Goal: Information Seeking & Learning: Learn about a topic

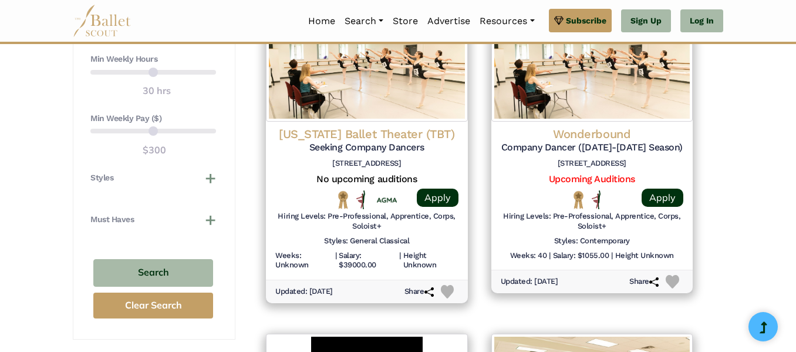
scroll to position [947, 0]
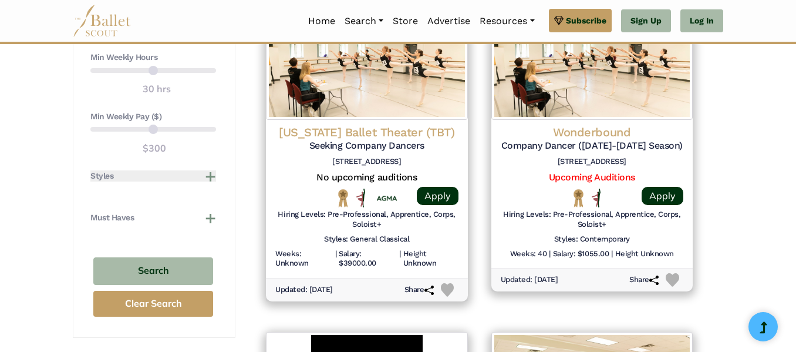
click at [211, 174] on button "Styles" at bounding box center [153, 176] width 126 height 12
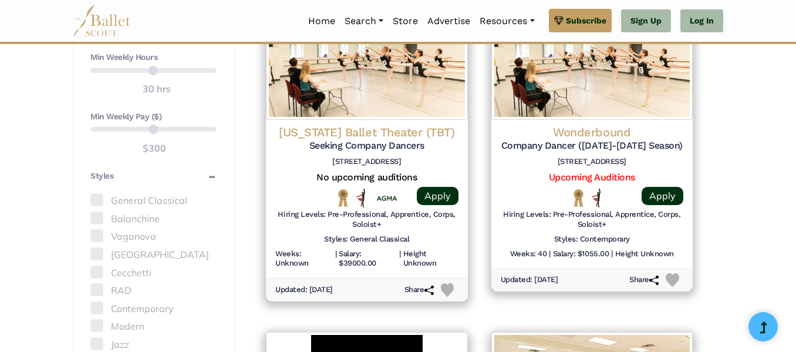
click at [169, 200] on label "General Classical" at bounding box center [153, 200] width 126 height 15
click at [98, 201] on span at bounding box center [96, 199] width 13 height 13
click at [97, 234] on span at bounding box center [96, 235] width 13 height 13
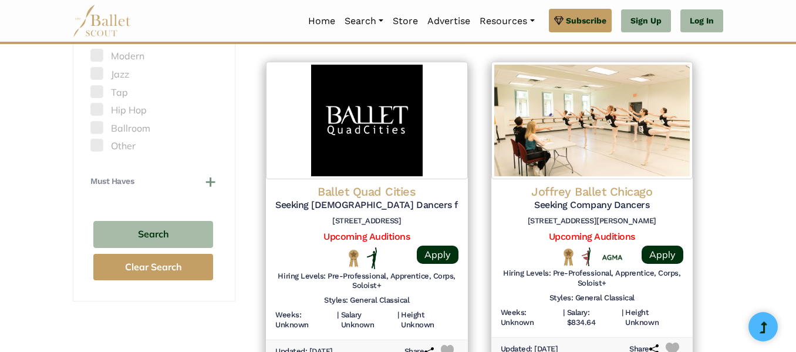
scroll to position [1200, 0]
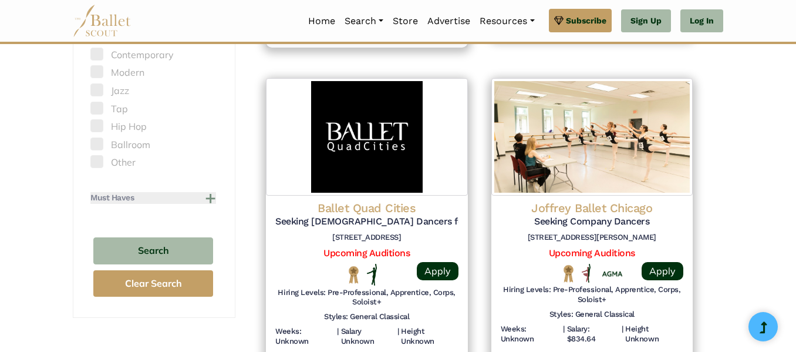
click at [195, 197] on button "Must Haves" at bounding box center [153, 198] width 126 height 12
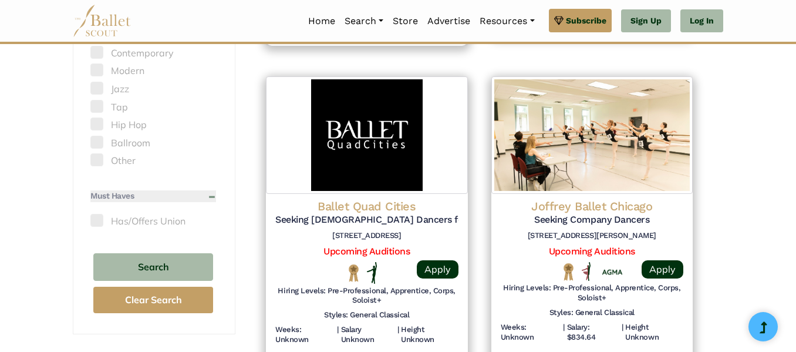
click at [198, 197] on button "Must Haves" at bounding box center [153, 196] width 126 height 12
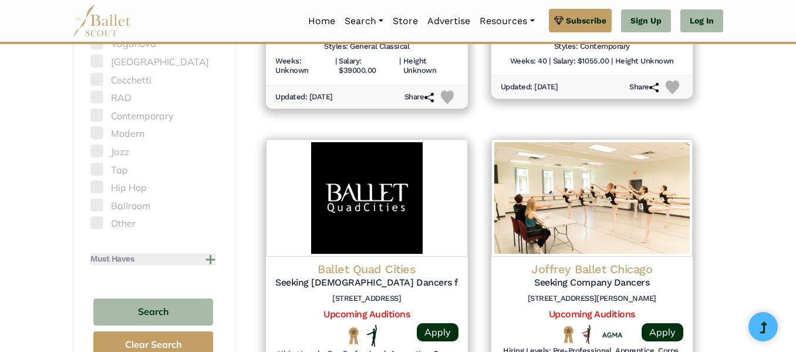
scroll to position [1138, 0]
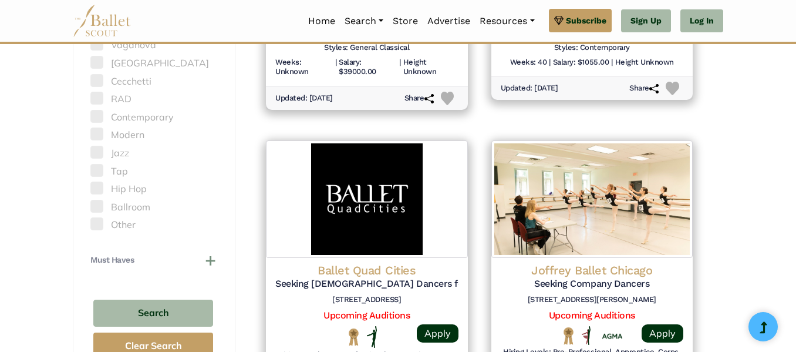
click at [104, 224] on label "Other" at bounding box center [153, 224] width 126 height 15
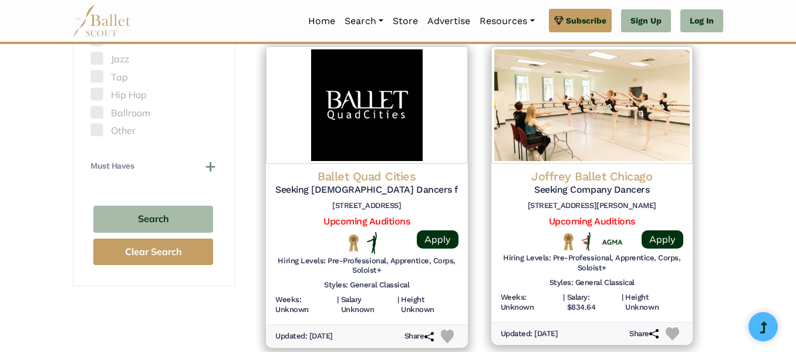
scroll to position [1235, 0]
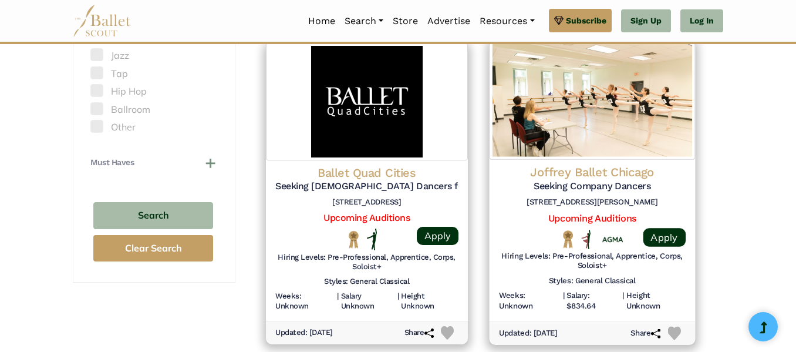
click at [602, 158] on img at bounding box center [591, 100] width 205 height 120
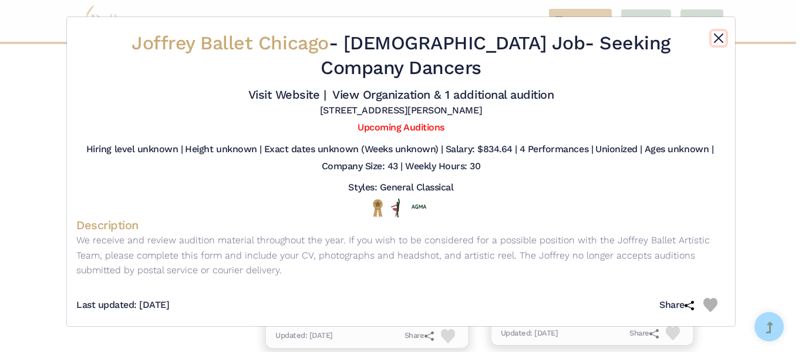
click at [715, 36] on button "Close" at bounding box center [718, 38] width 14 height 14
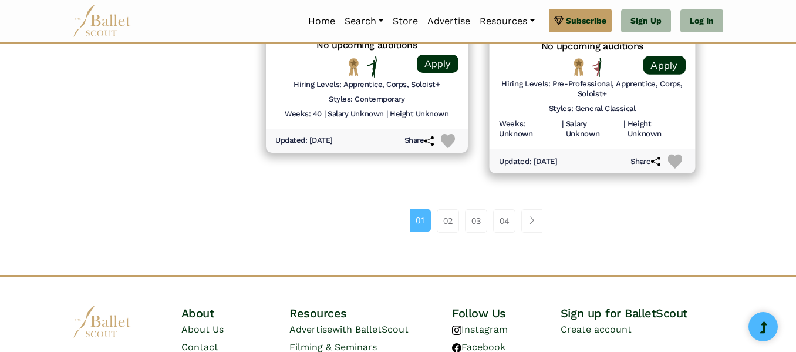
scroll to position [1743, 0]
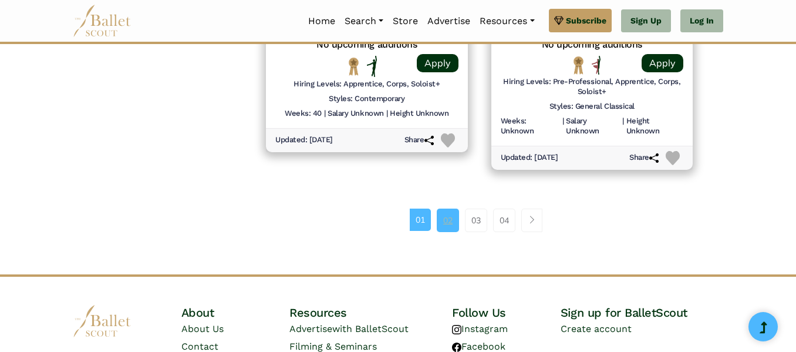
click at [447, 222] on link "02" at bounding box center [448, 219] width 22 height 23
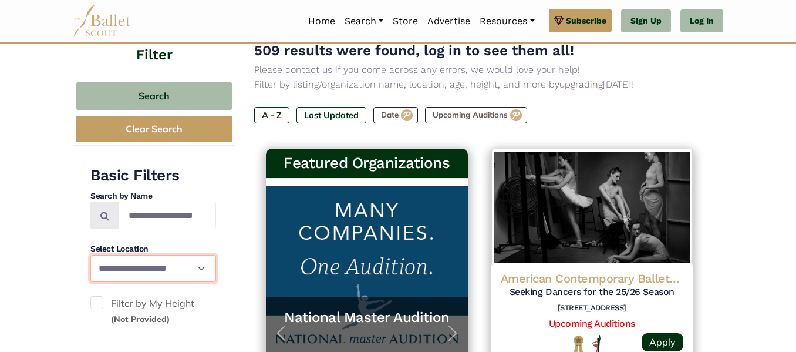
click at [194, 263] on select "**********" at bounding box center [153, 269] width 126 height 28
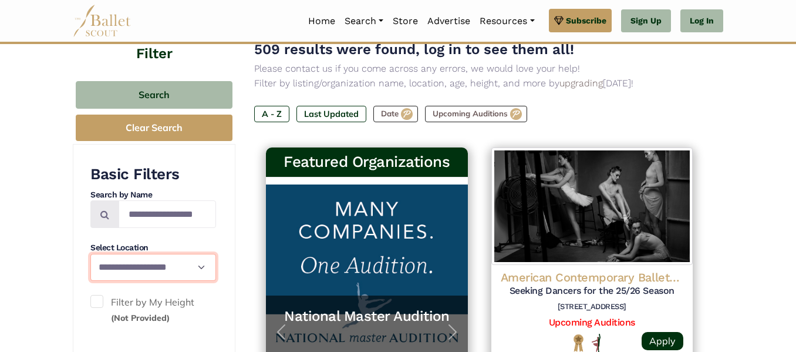
click at [198, 265] on select "**********" at bounding box center [153, 268] width 126 height 28
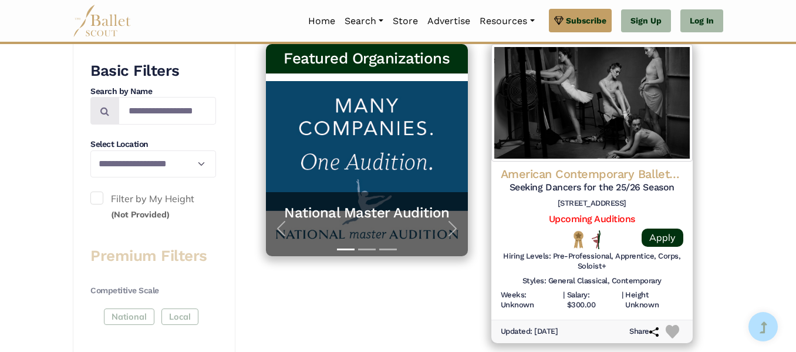
scroll to position [248, 0]
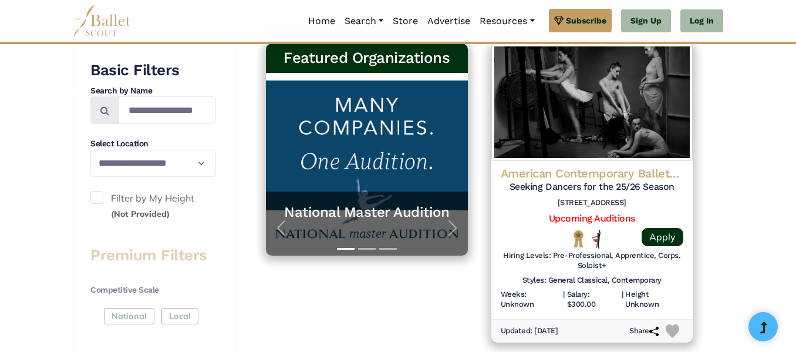
click at [147, 197] on label "Filter by My Height (Not Provided)" at bounding box center [153, 206] width 126 height 30
click at [140, 208] on small "(Not Provided)" at bounding box center [140, 213] width 59 height 11
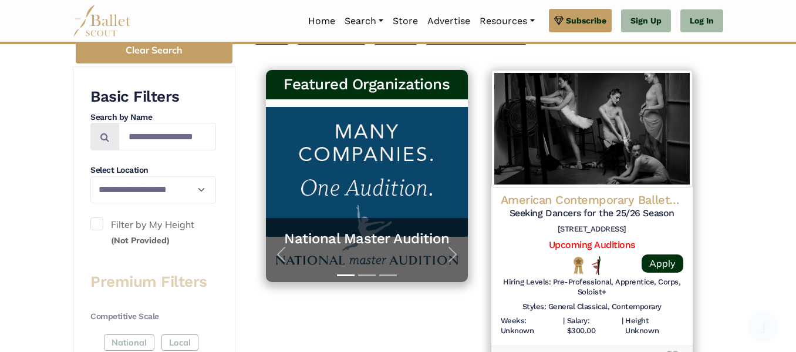
scroll to position [222, 0]
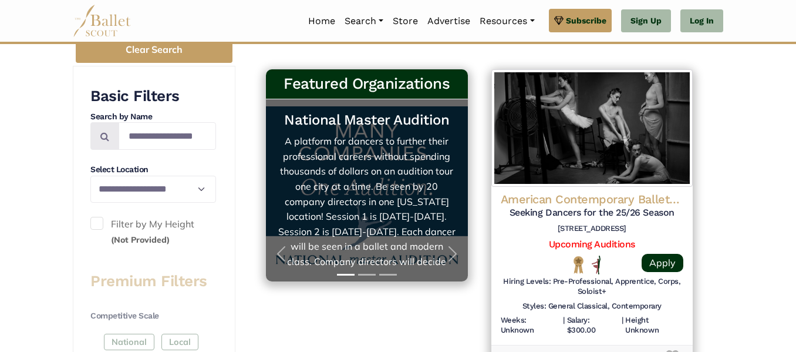
click at [403, 203] on link "National Master Audition A platform for dancers to further their professional c…" at bounding box center [367, 190] width 178 height 158
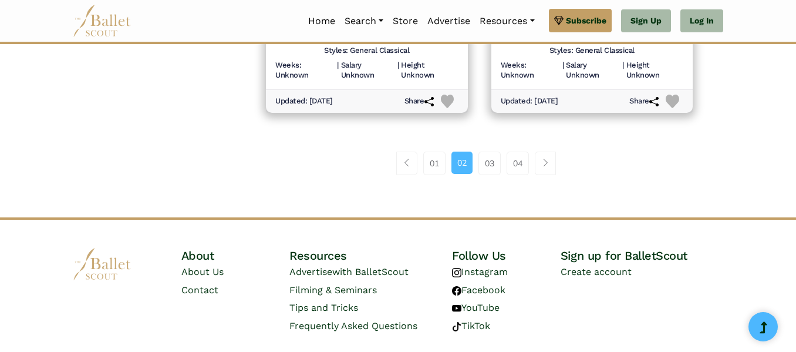
scroll to position [1797, 0]
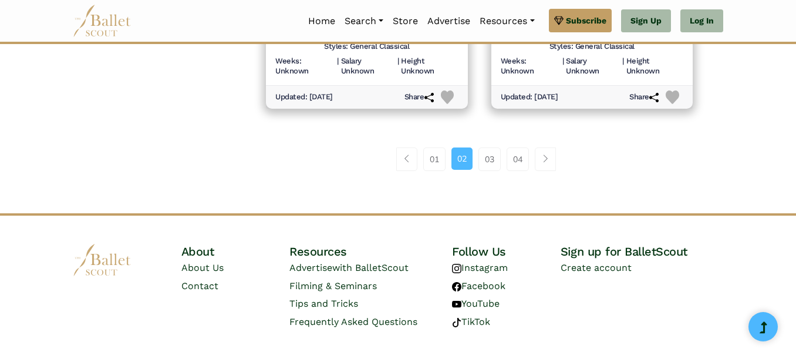
click at [488, 160] on link "03" at bounding box center [489, 158] width 22 height 23
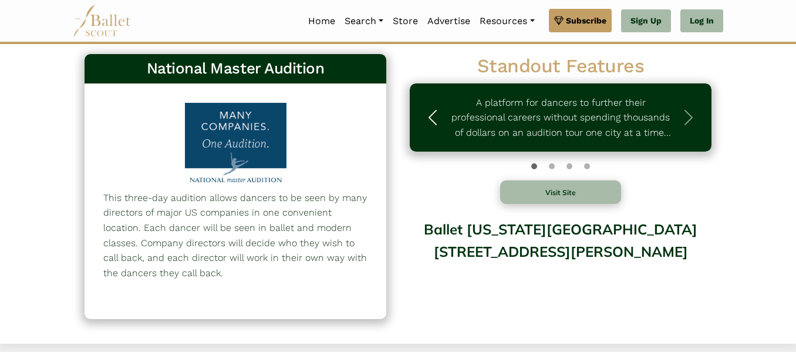
scroll to position [10, 0]
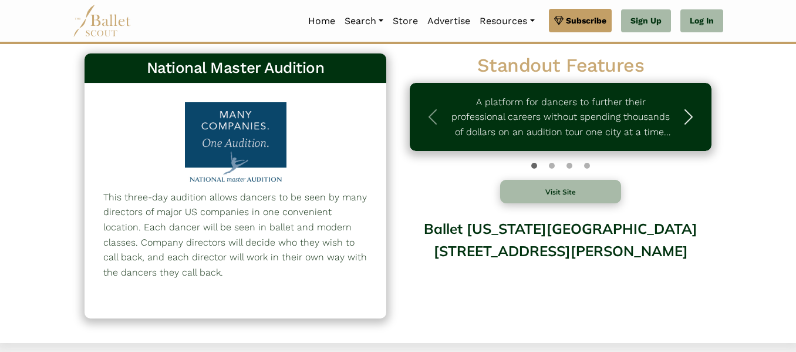
click at [685, 120] on span "button" at bounding box center [688, 116] width 19 height 19
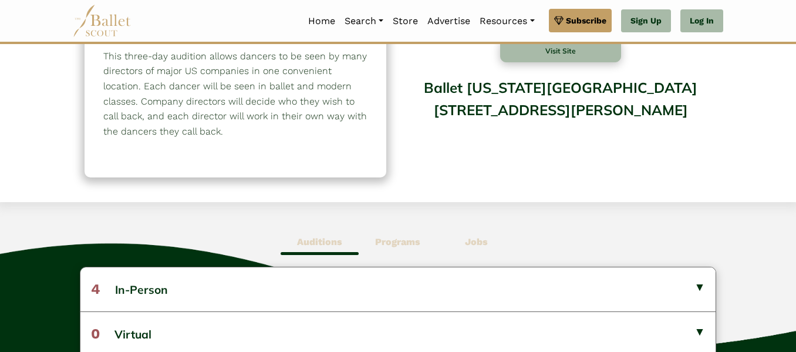
scroll to position [153, 0]
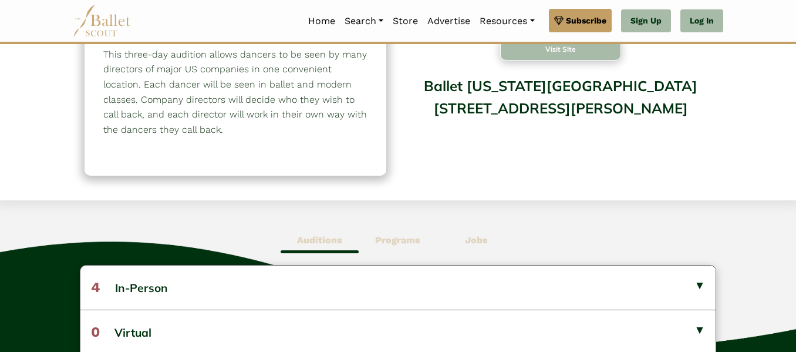
click at [591, 51] on button "Visit Site" at bounding box center [560, 48] width 121 height 23
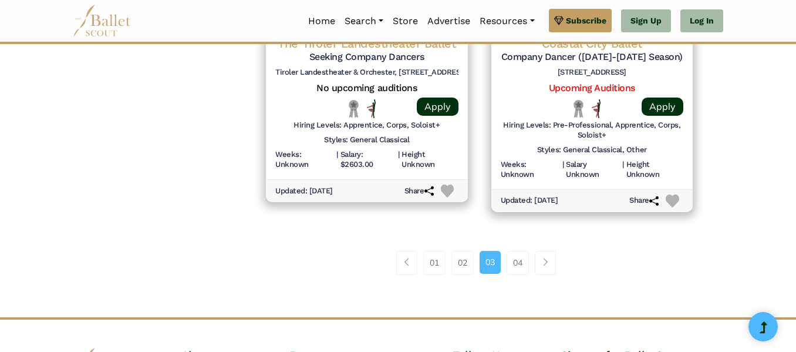
scroll to position [1803, 0]
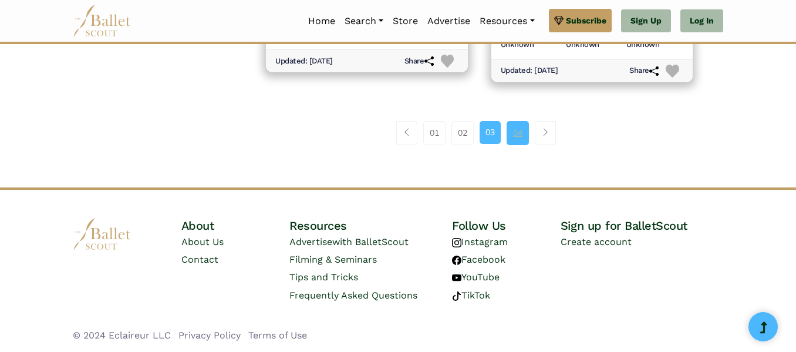
click at [525, 135] on link "04" at bounding box center [517, 132] width 22 height 23
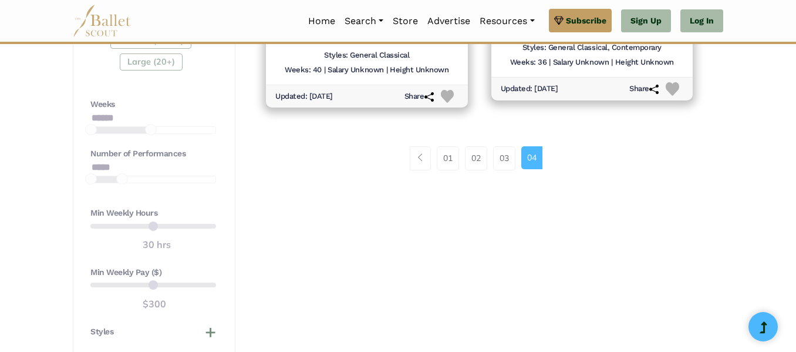
scroll to position [790, 0]
